Goal: Navigation & Orientation: Find specific page/section

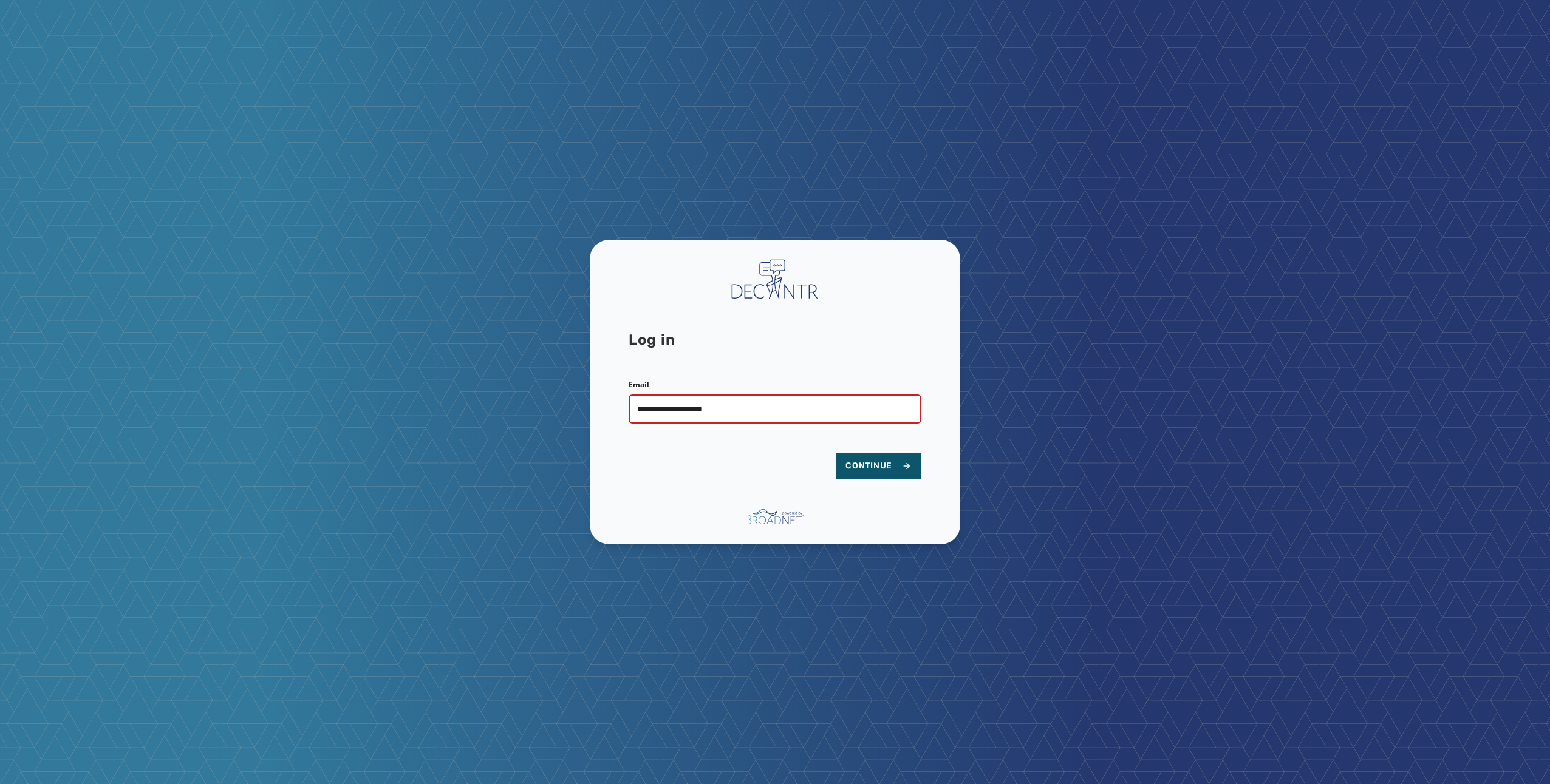
type input "**********"
click at [836, 453] on button "Continue" at bounding box center [878, 466] width 86 height 26
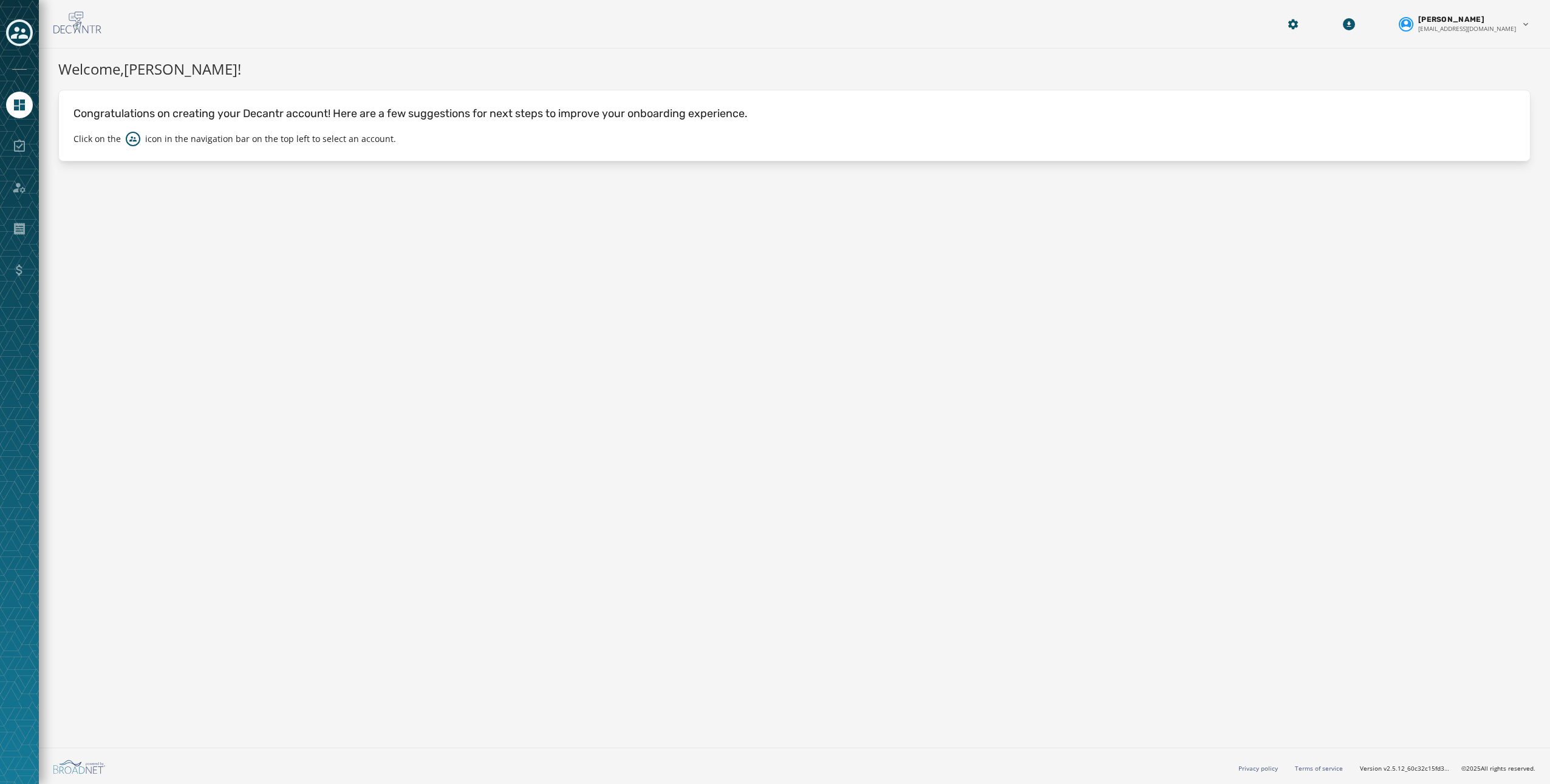
click at [25, 33] on icon "Toggle account select drawer" at bounding box center [19, 33] width 17 height 17
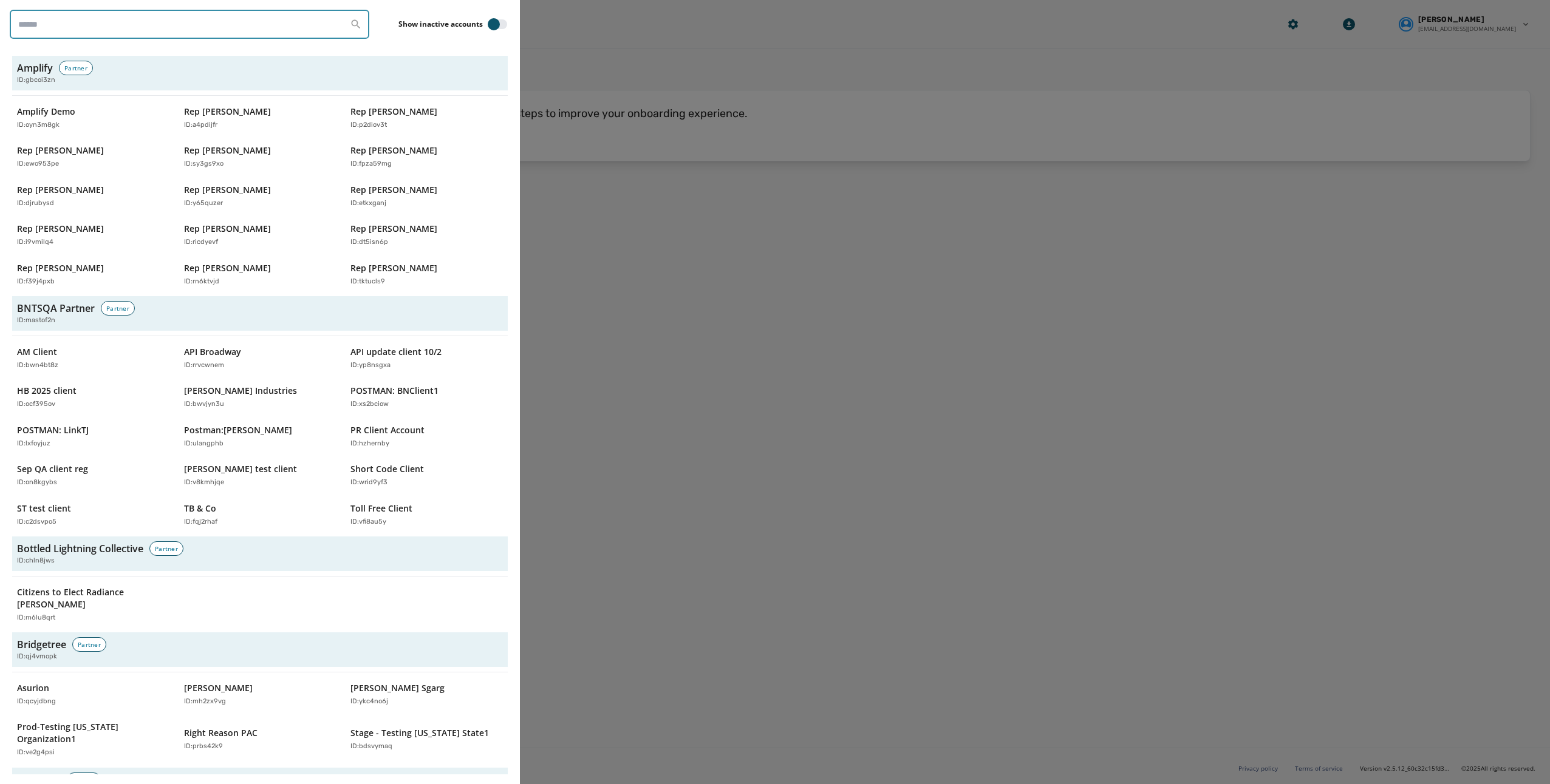
click at [85, 26] on input "search" at bounding box center [189, 24] width 359 height 29
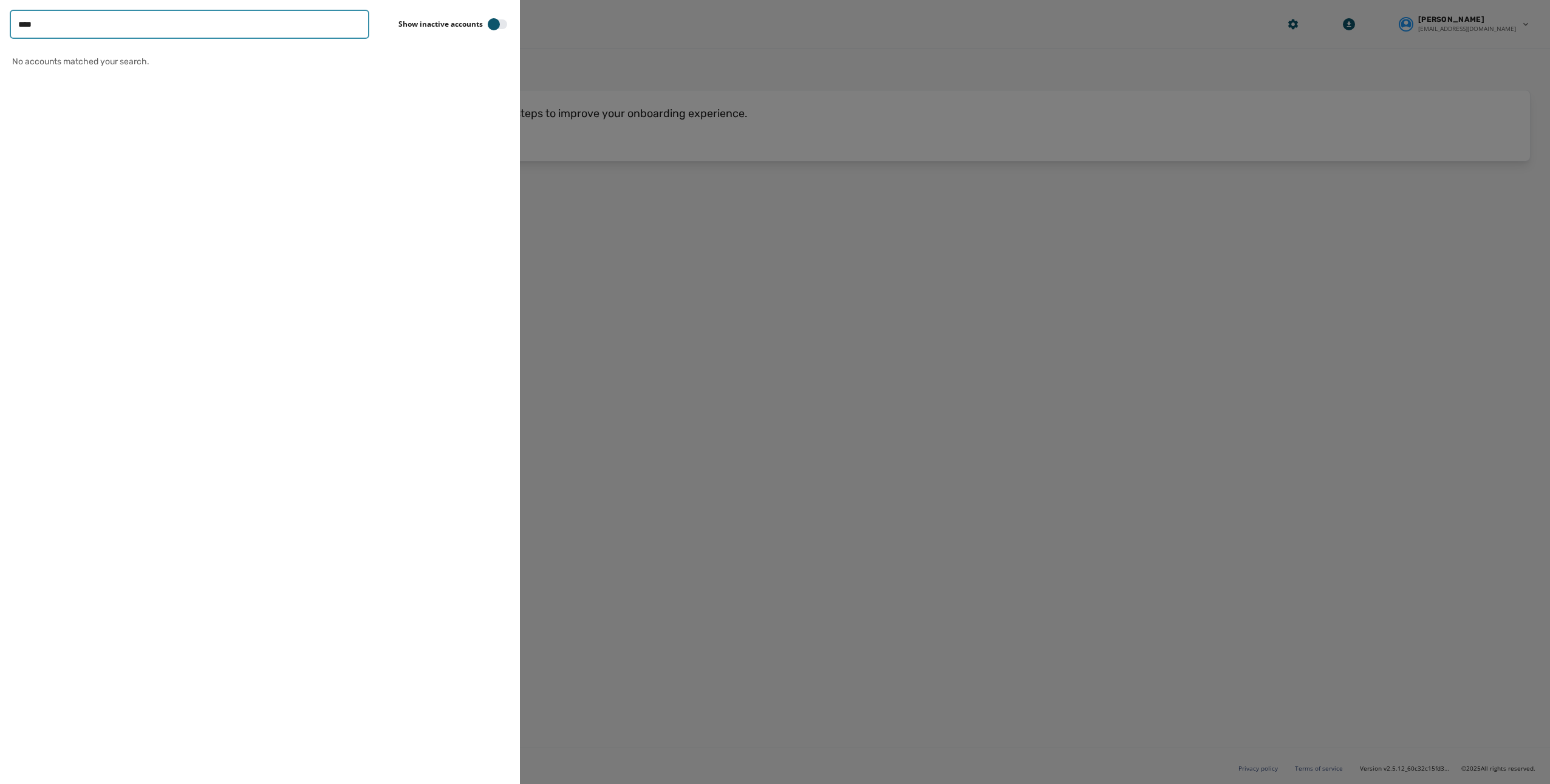
type input "****"
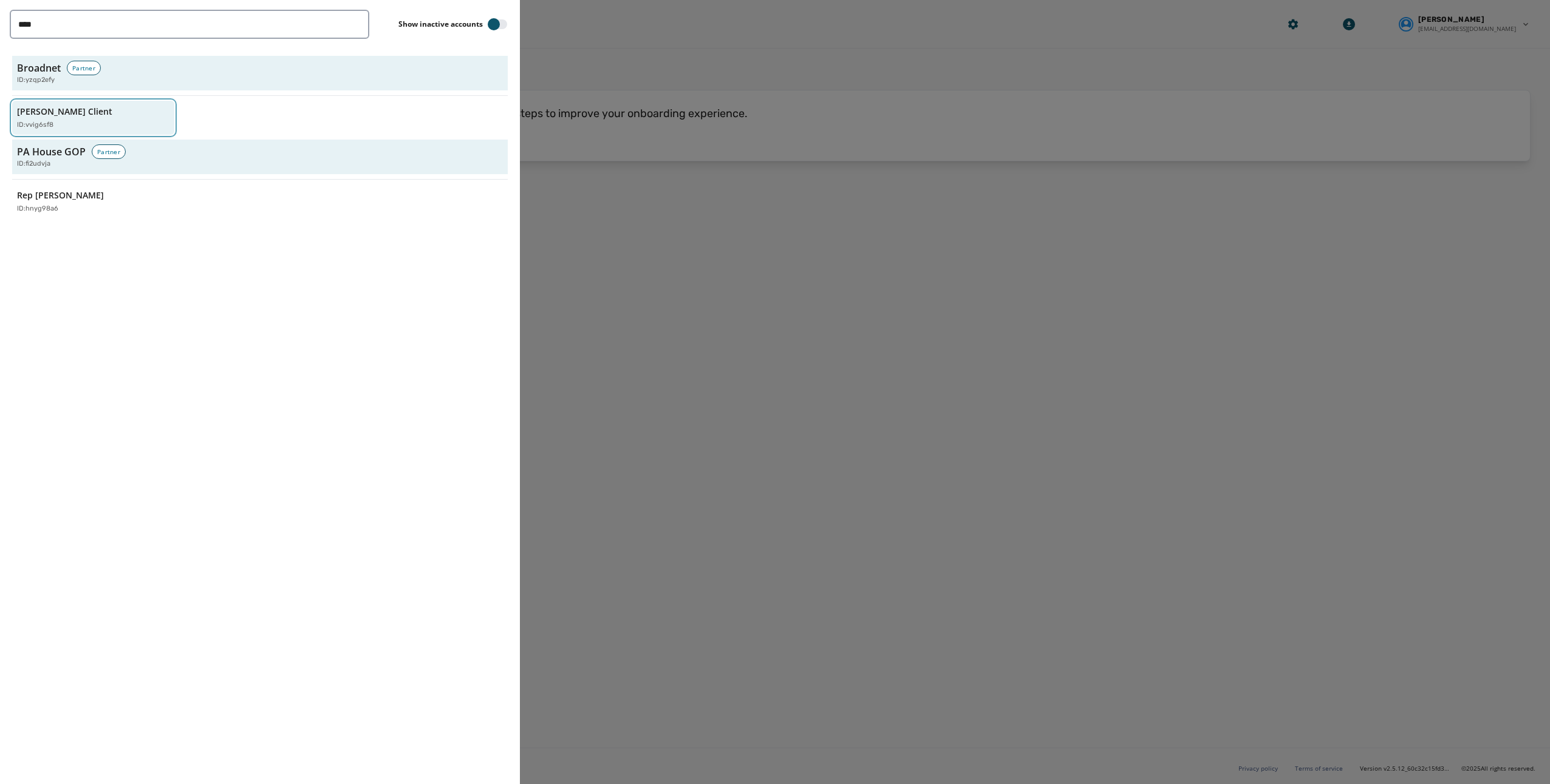
click at [130, 120] on div "ID: vvig6sf8" at bounding box center [87, 126] width 140 height 10
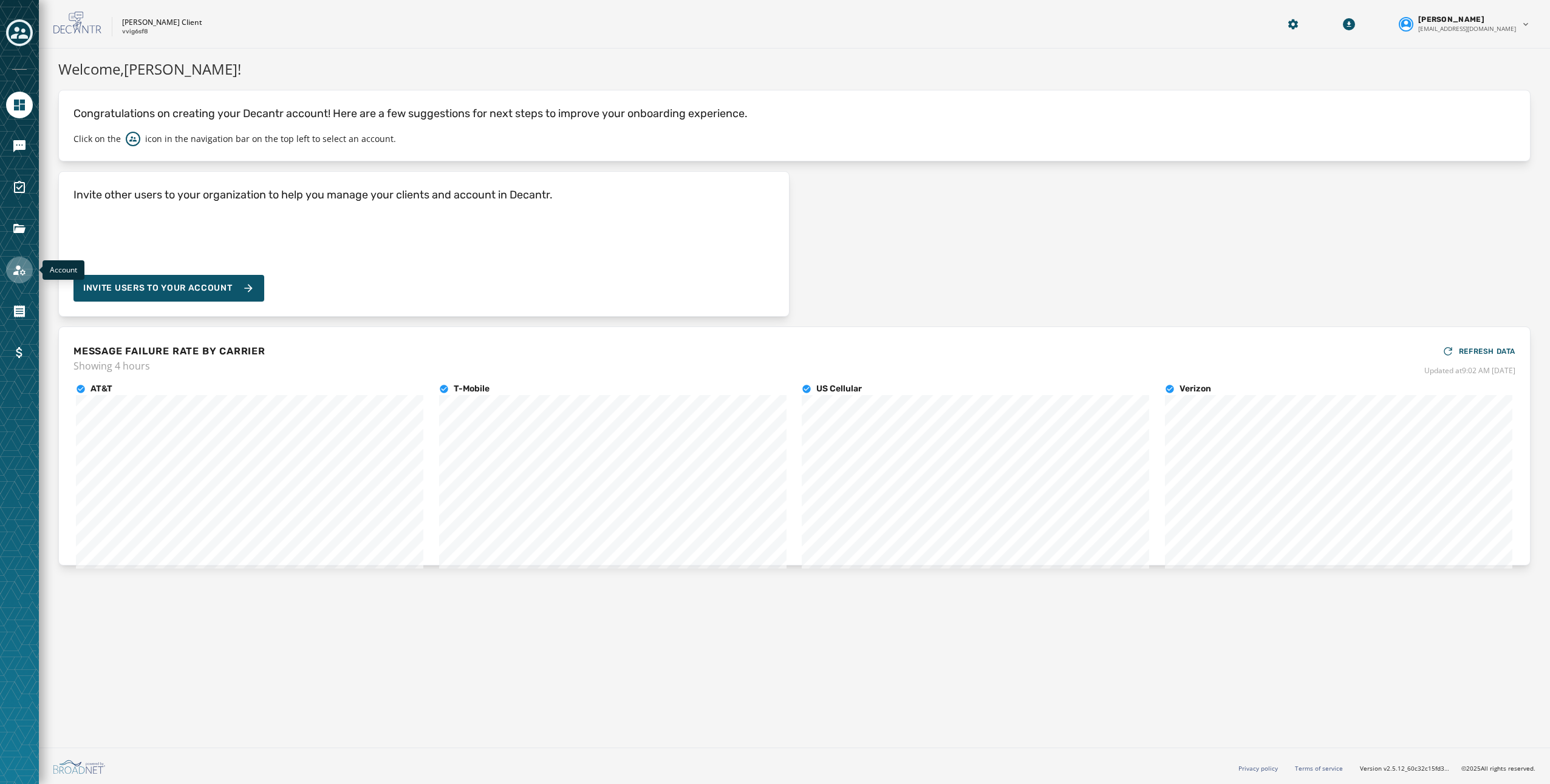
click at [18, 266] on icon "Navigate to Account" at bounding box center [19, 270] width 12 height 10
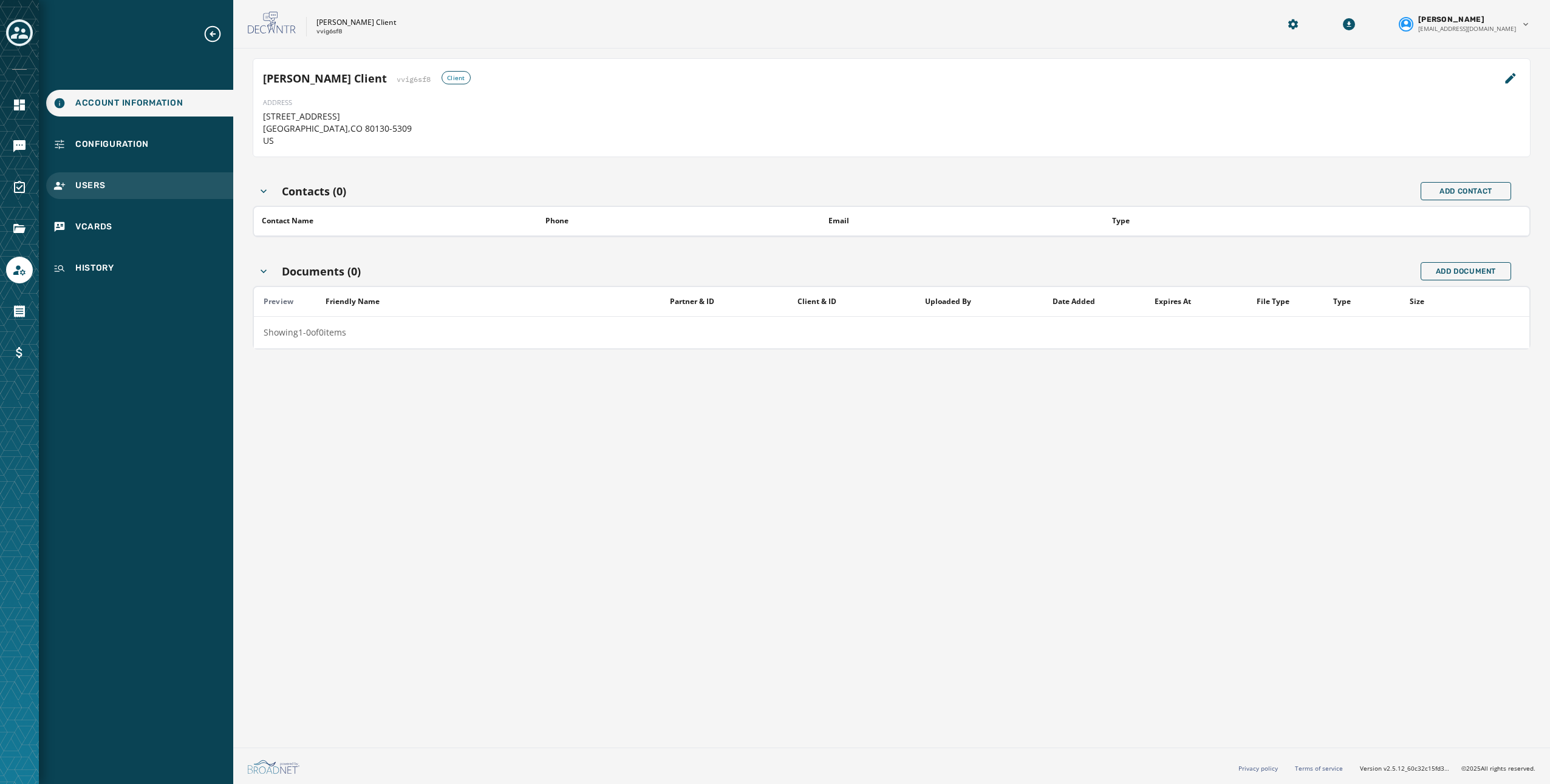
click at [113, 186] on div "Users" at bounding box center [140, 185] width 187 height 26
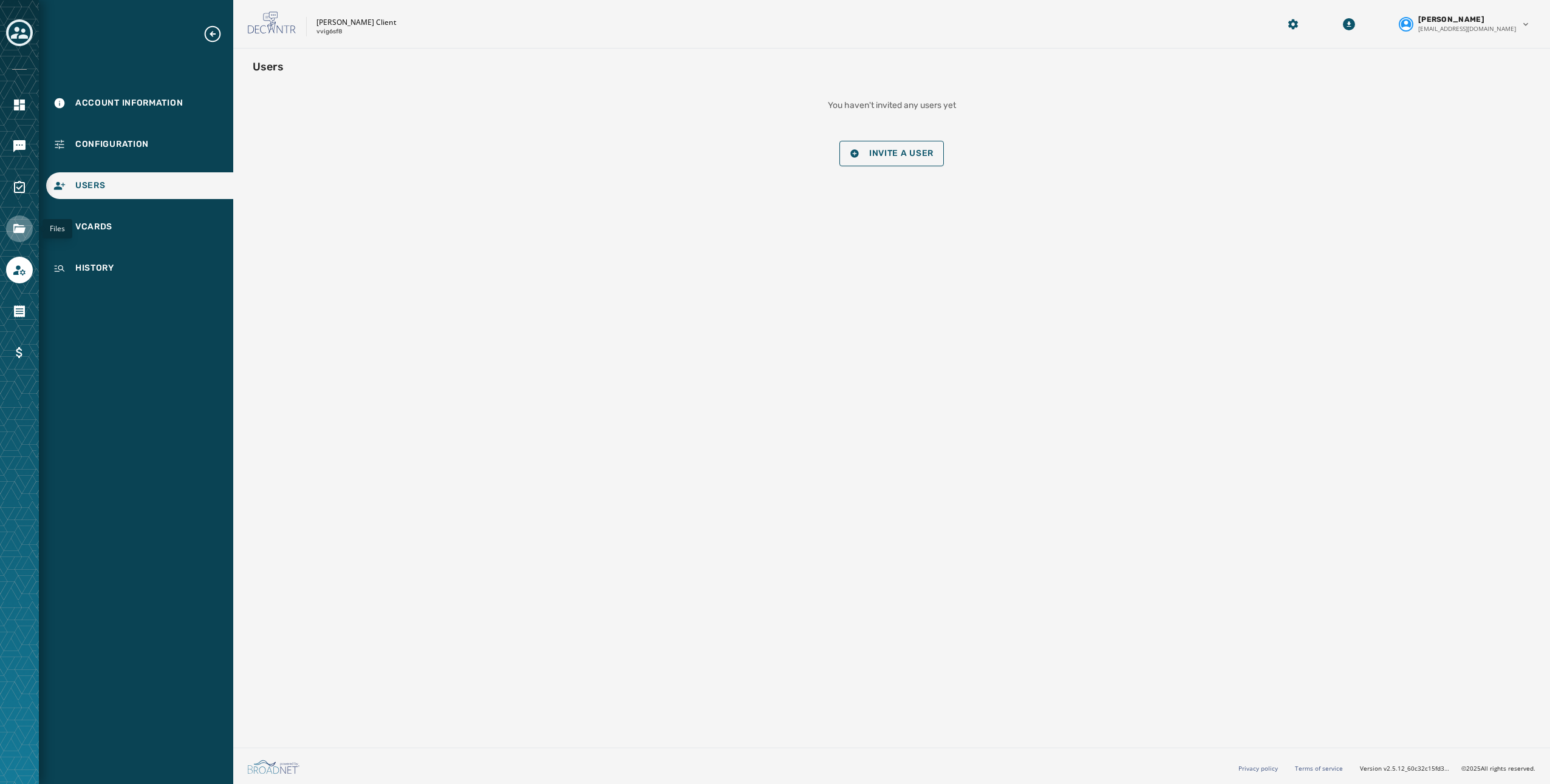
click at [30, 220] on link "Navigate to Files" at bounding box center [19, 229] width 26 height 26
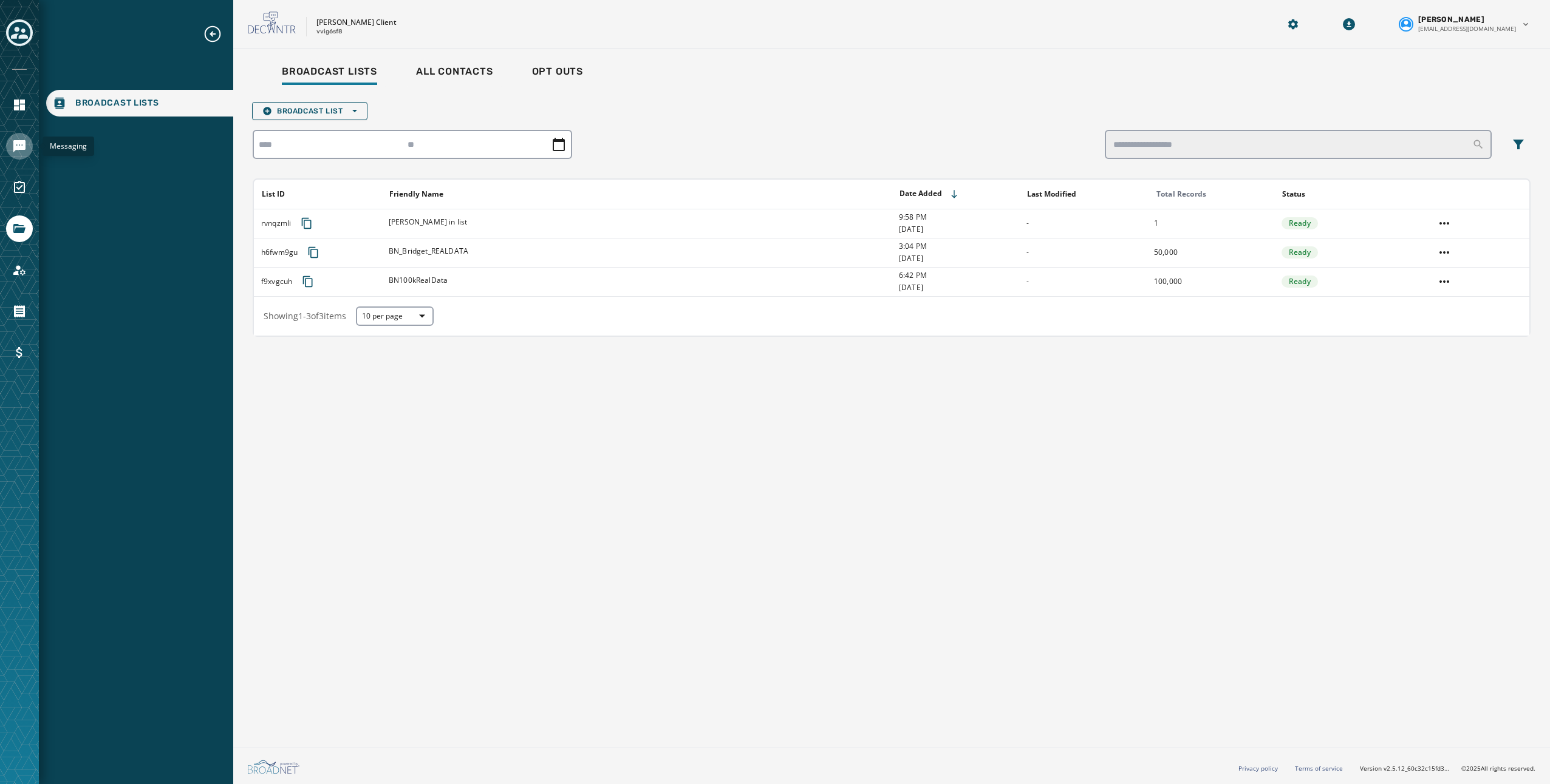
click at [22, 153] on link "Navigate to Messaging" at bounding box center [19, 146] width 26 height 26
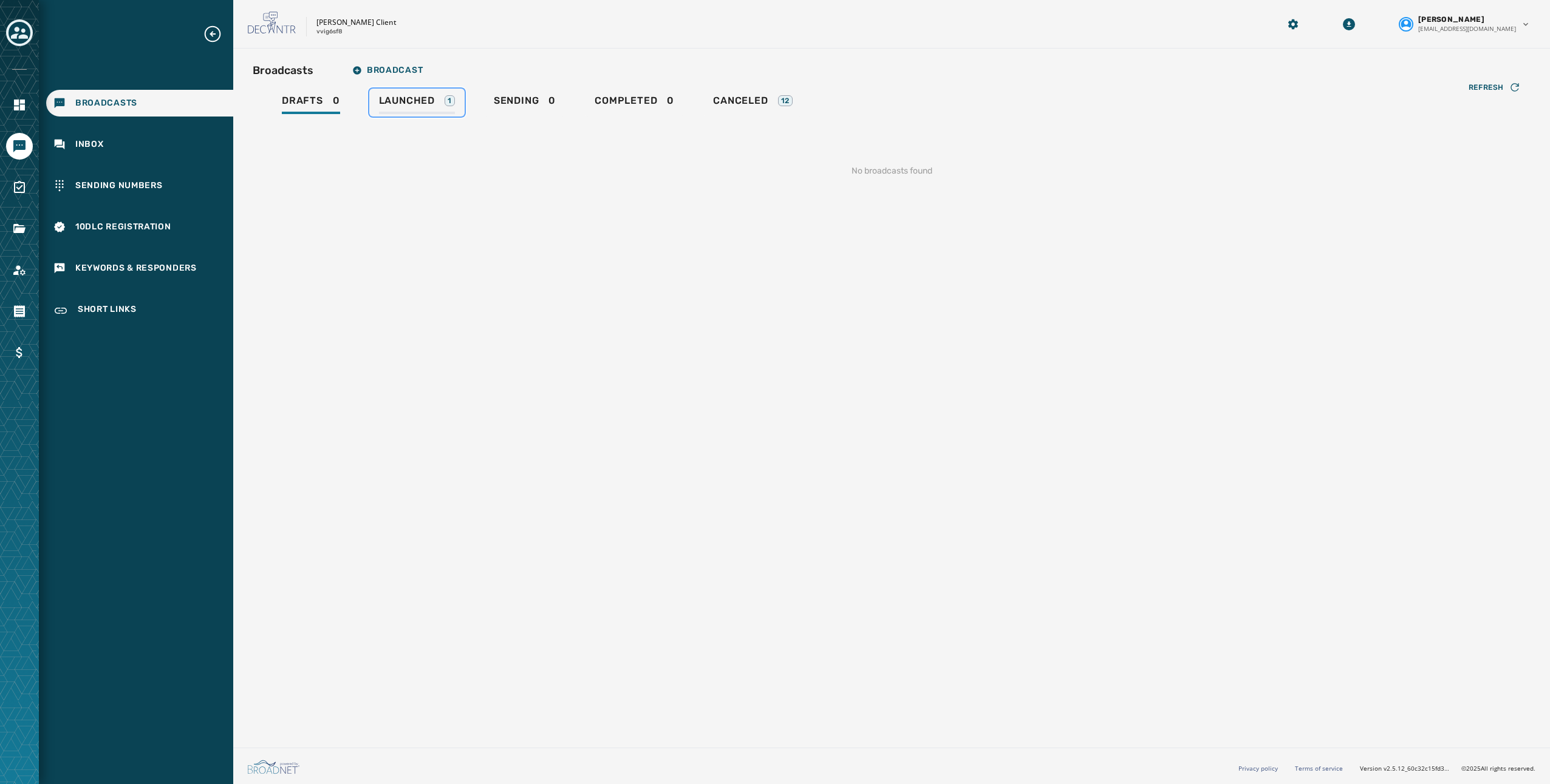
click at [459, 112] on link "Launched 1" at bounding box center [417, 102] width 95 height 28
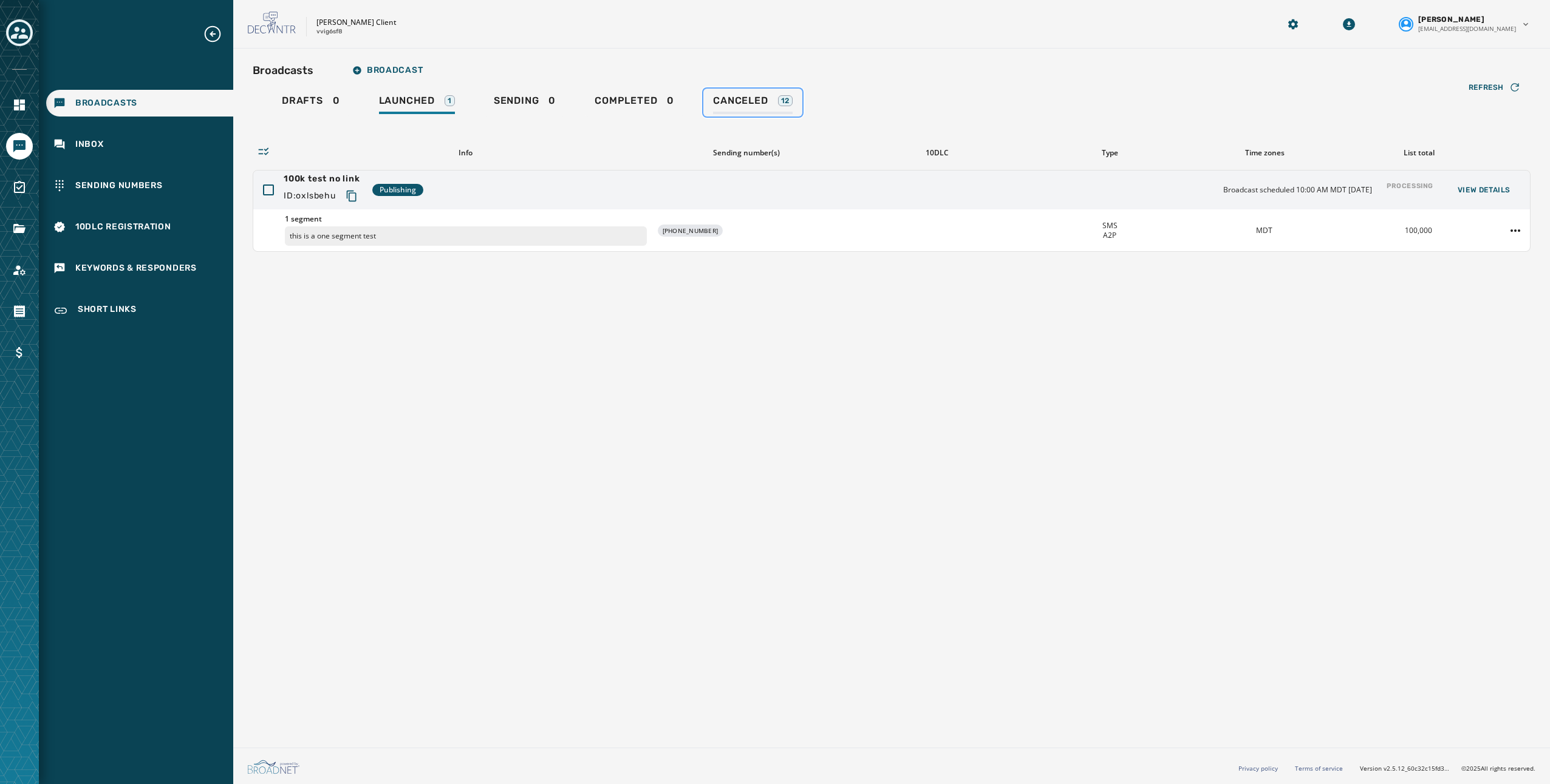
click at [757, 99] on span "Canceled" at bounding box center [740, 100] width 55 height 12
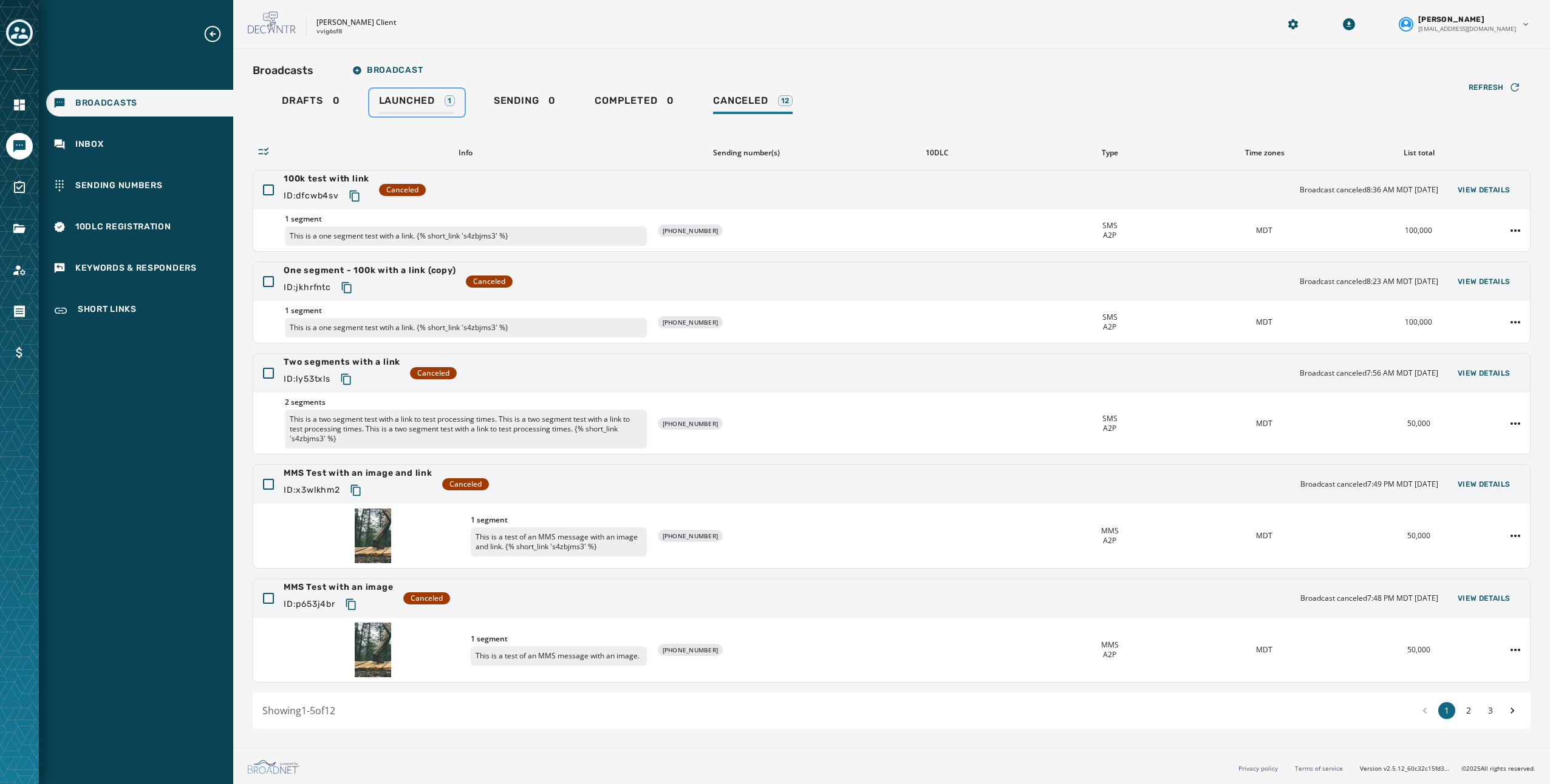
click at [439, 100] on div "Launched 1" at bounding box center [417, 104] width 76 height 19
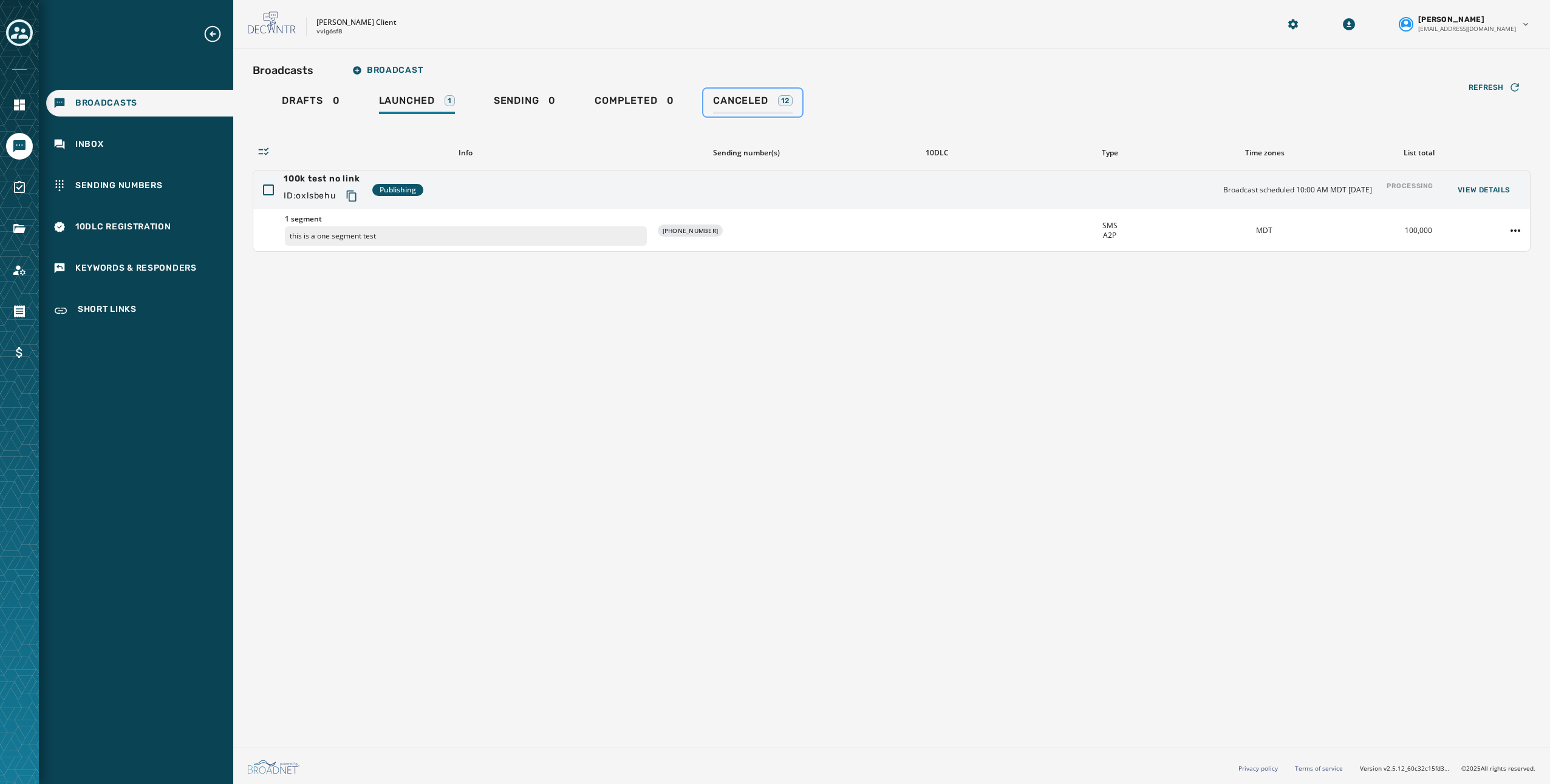
click at [717, 99] on span "Canceled" at bounding box center [740, 100] width 55 height 12
